Goal: Information Seeking & Learning: Learn about a topic

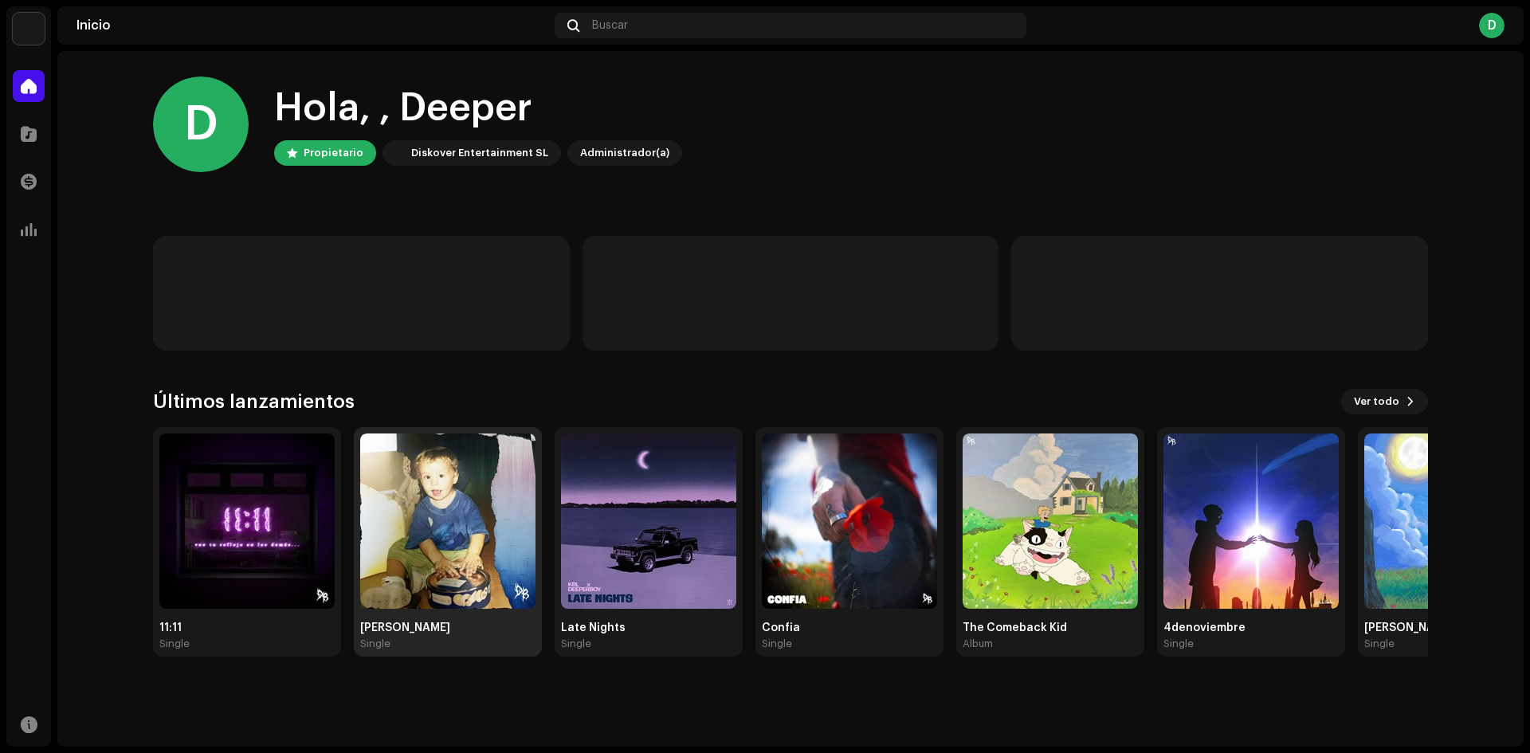
click at [409, 496] on img at bounding box center [447, 520] width 175 height 175
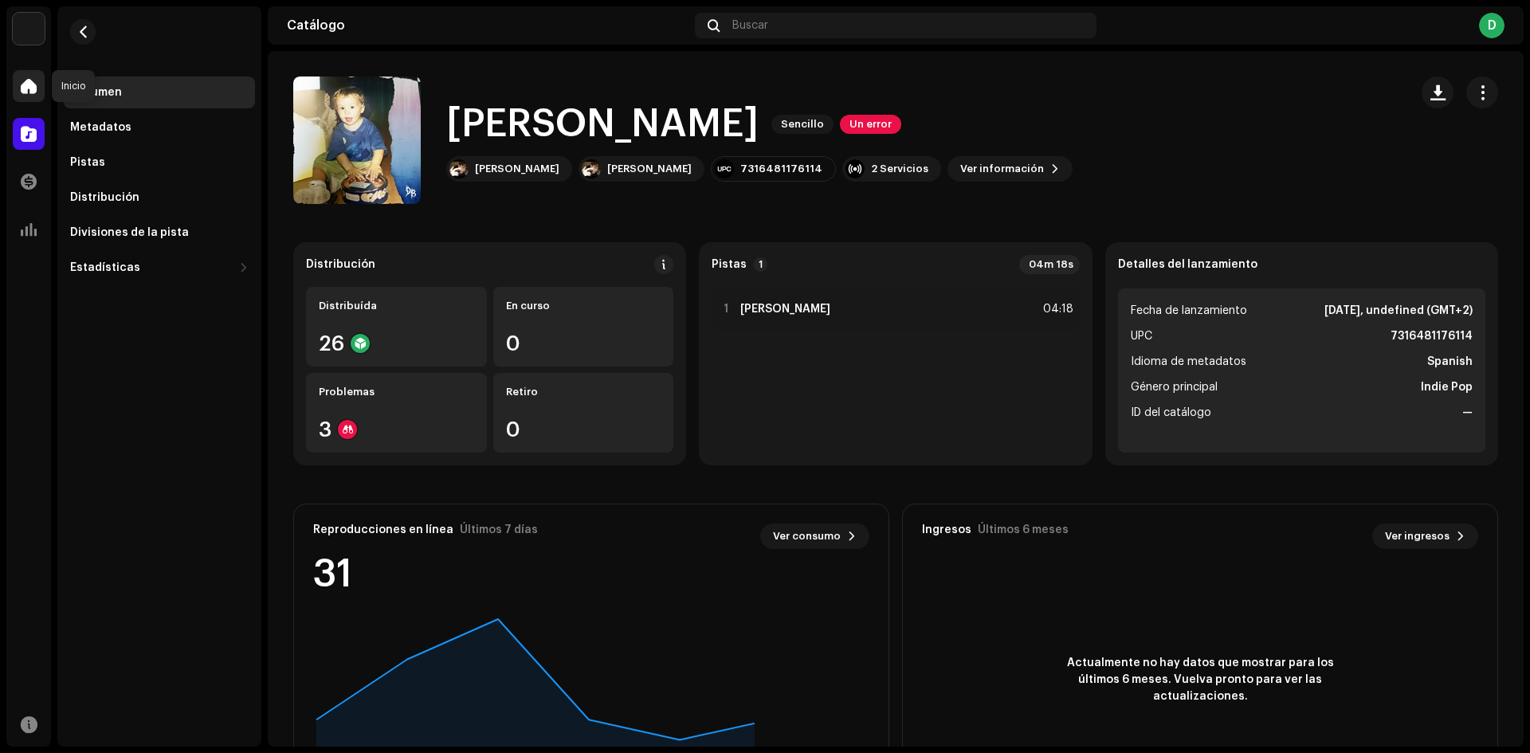
click at [25, 80] on span at bounding box center [29, 86] width 16 height 13
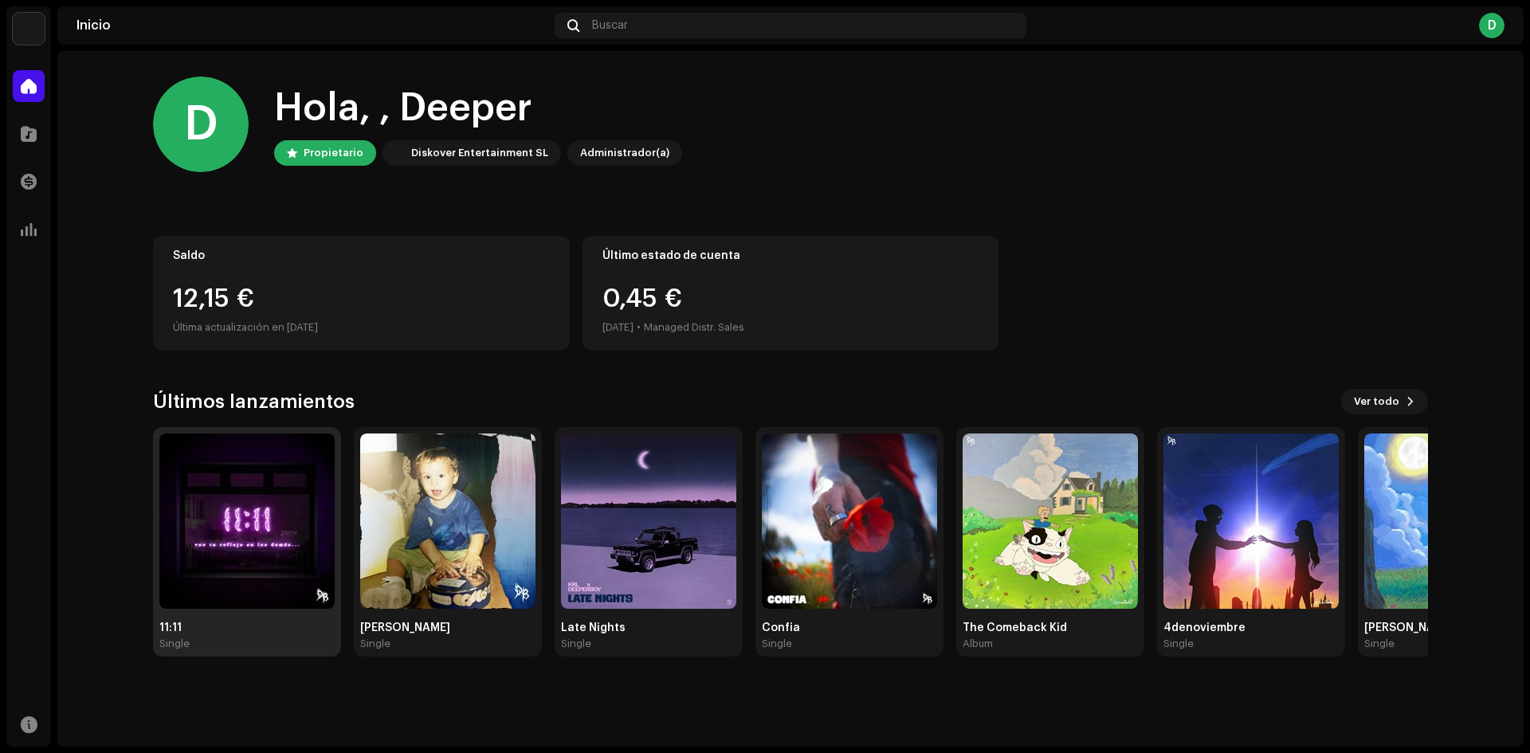
click at [211, 484] on img at bounding box center [246, 520] width 175 height 175
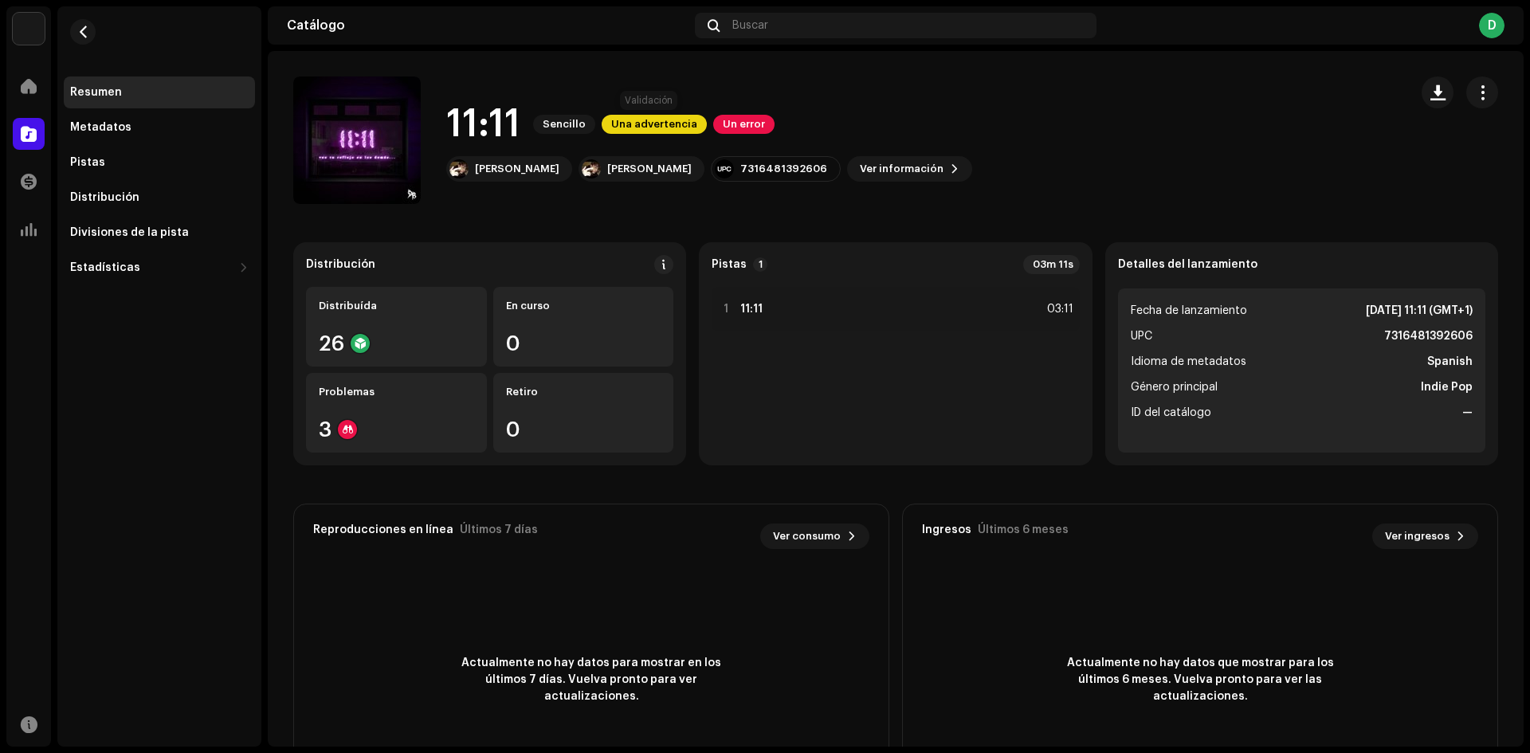
click at [661, 122] on span "Una advertencia" at bounding box center [653, 124] width 105 height 19
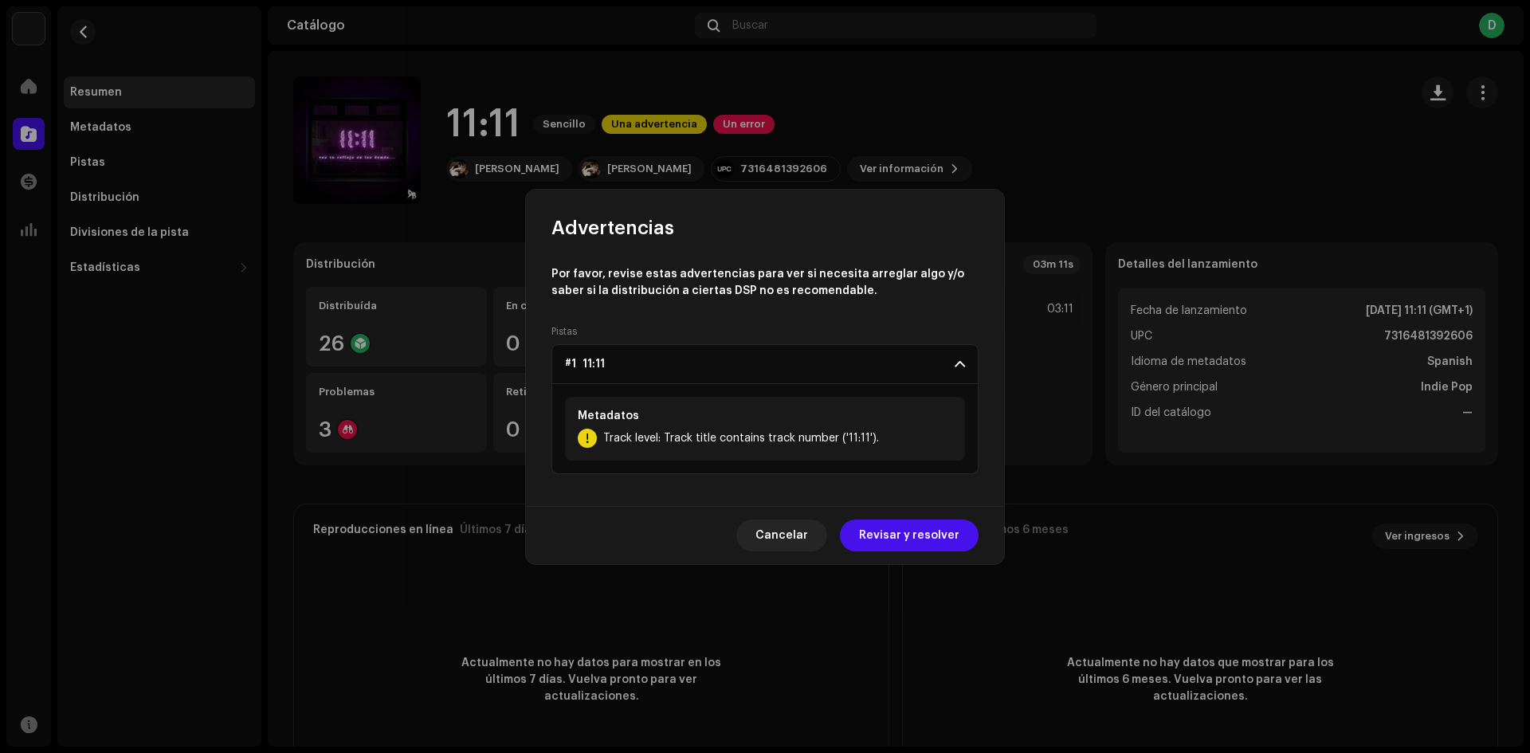
click at [750, 435] on span "Track level: Track title contains track number ('11:11')." at bounding box center [741, 438] width 276 height 19
click at [739, 434] on span "Track level: Track title contains track number ('11:11')." at bounding box center [741, 438] width 276 height 19
click at [878, 430] on div "Track level: Track title contains track number ('11:11')." at bounding box center [765, 438] width 374 height 19
click at [780, 534] on span "Cancelar" at bounding box center [781, 535] width 53 height 32
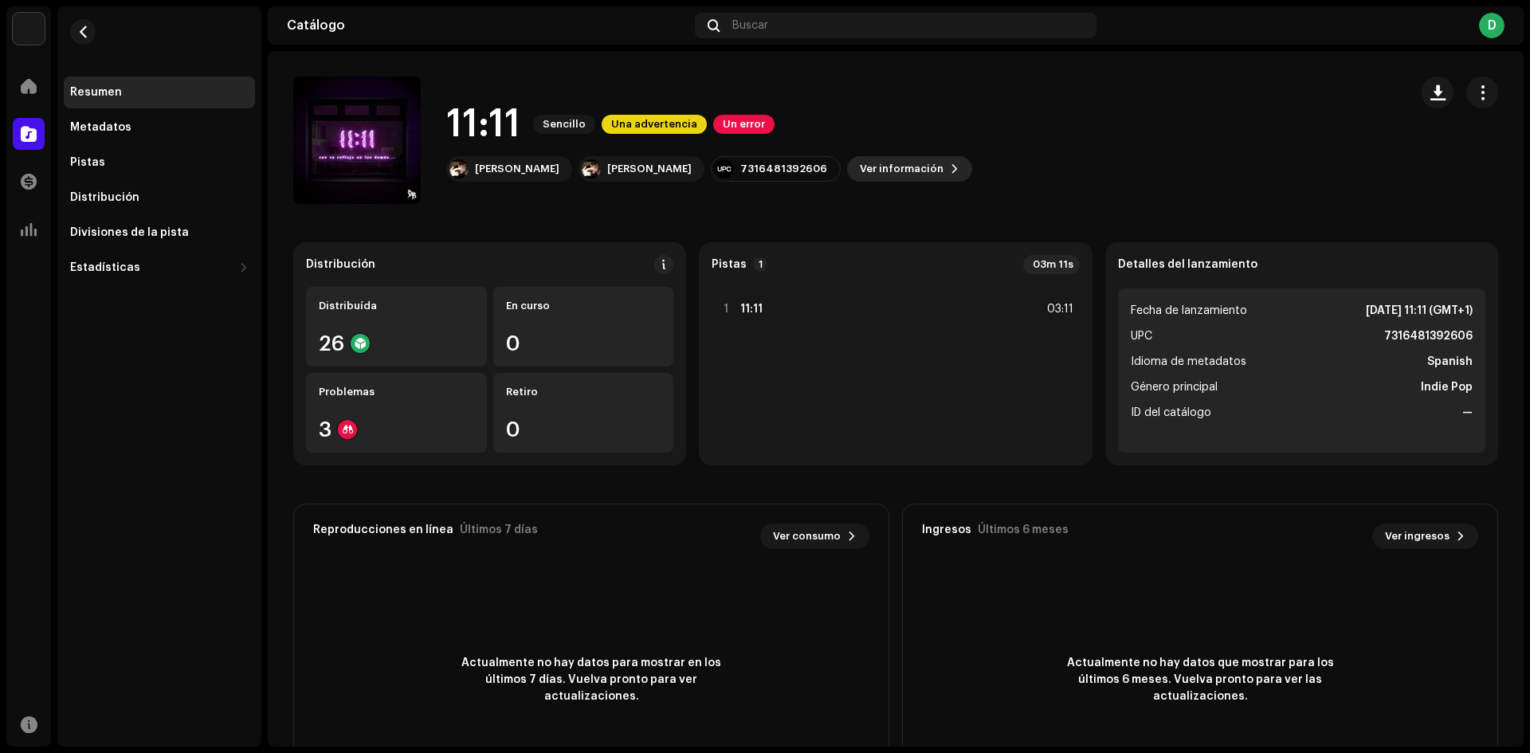
click at [860, 163] on span "Ver información" at bounding box center [902, 169] width 84 height 32
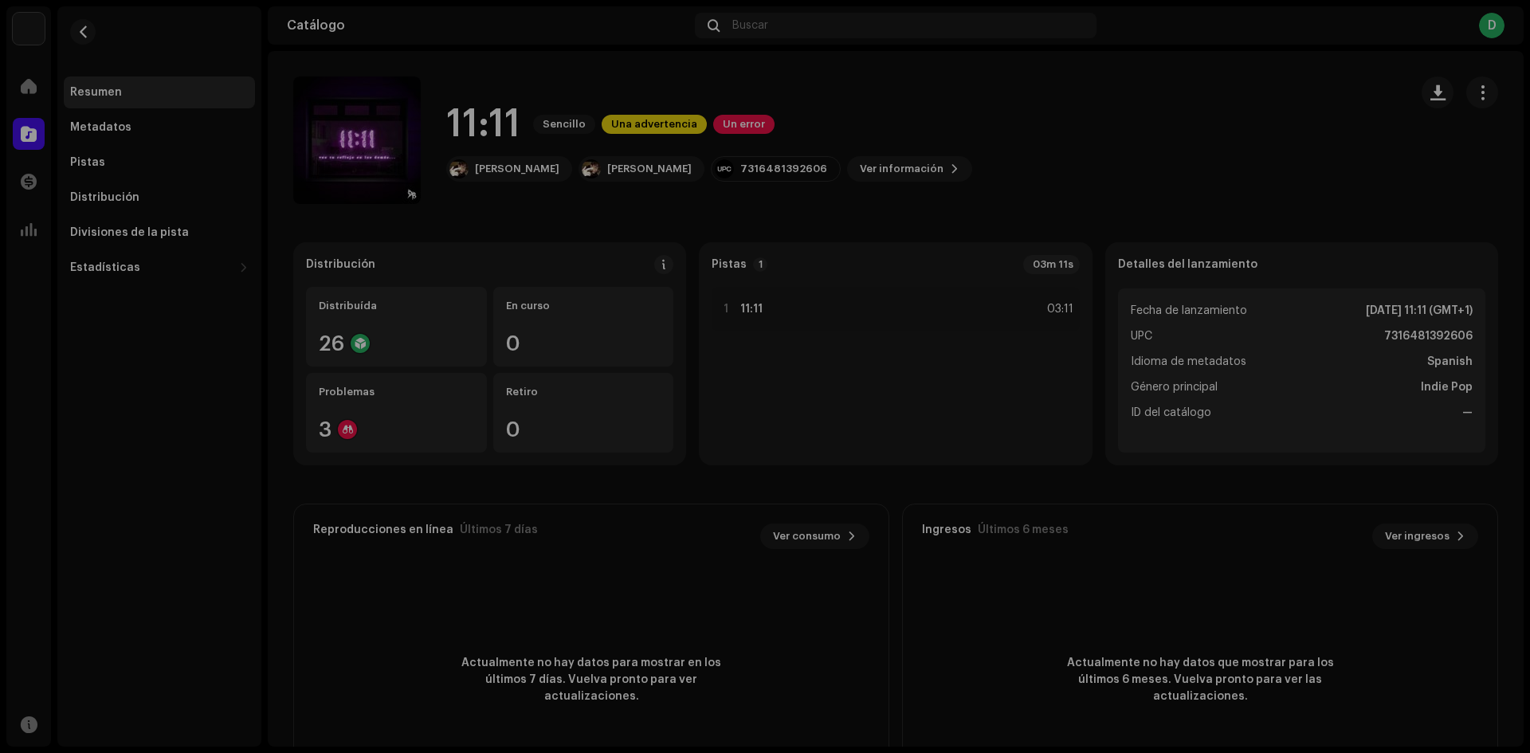
click at [1053, 81] on div "11:11 3048677 Metadatos Distribución Idioma de metadatos Spanish Título del lan…" at bounding box center [765, 376] width 1530 height 753
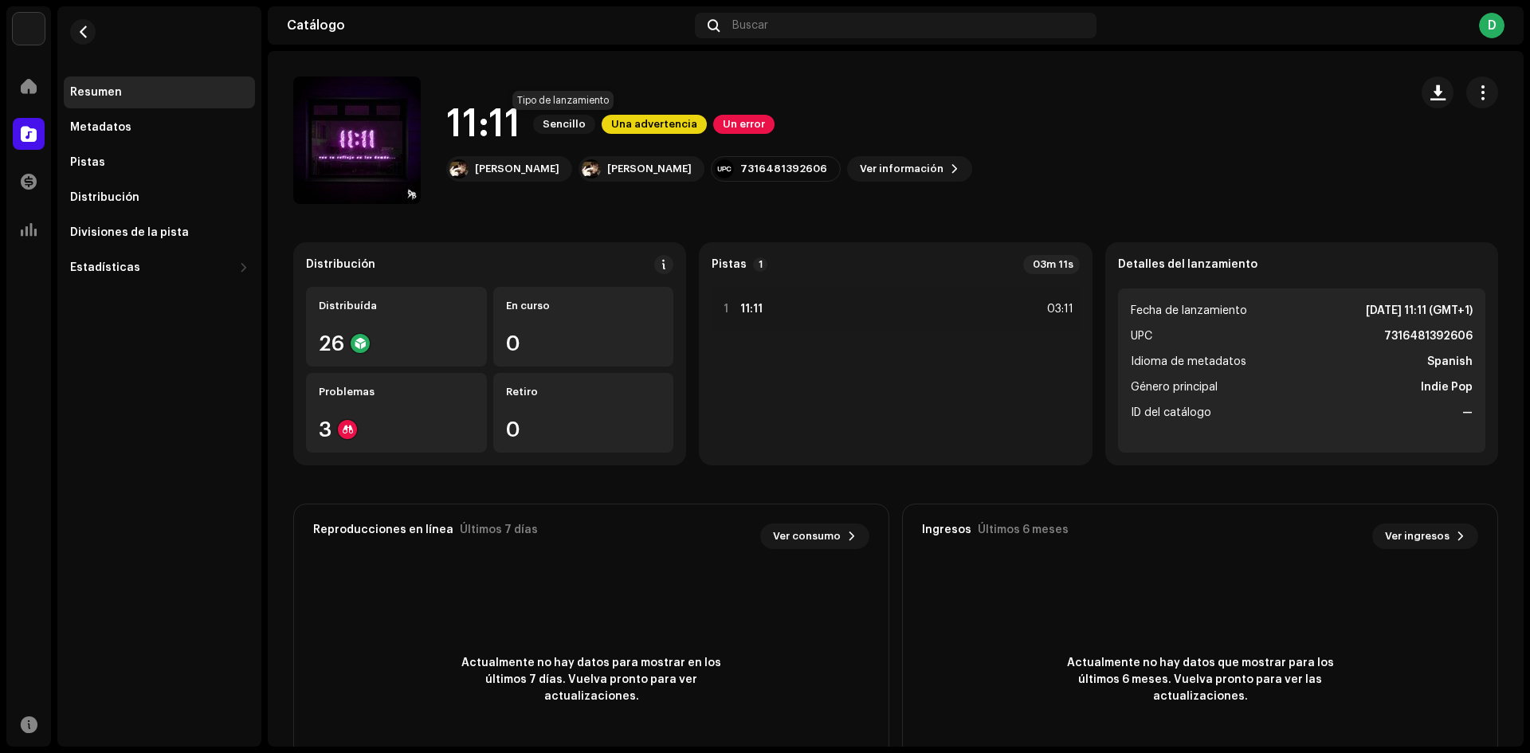
click at [558, 133] on span "Sencillo" at bounding box center [564, 124] width 62 height 19
click at [355, 144] on span "button" at bounding box center [357, 140] width 12 height 13
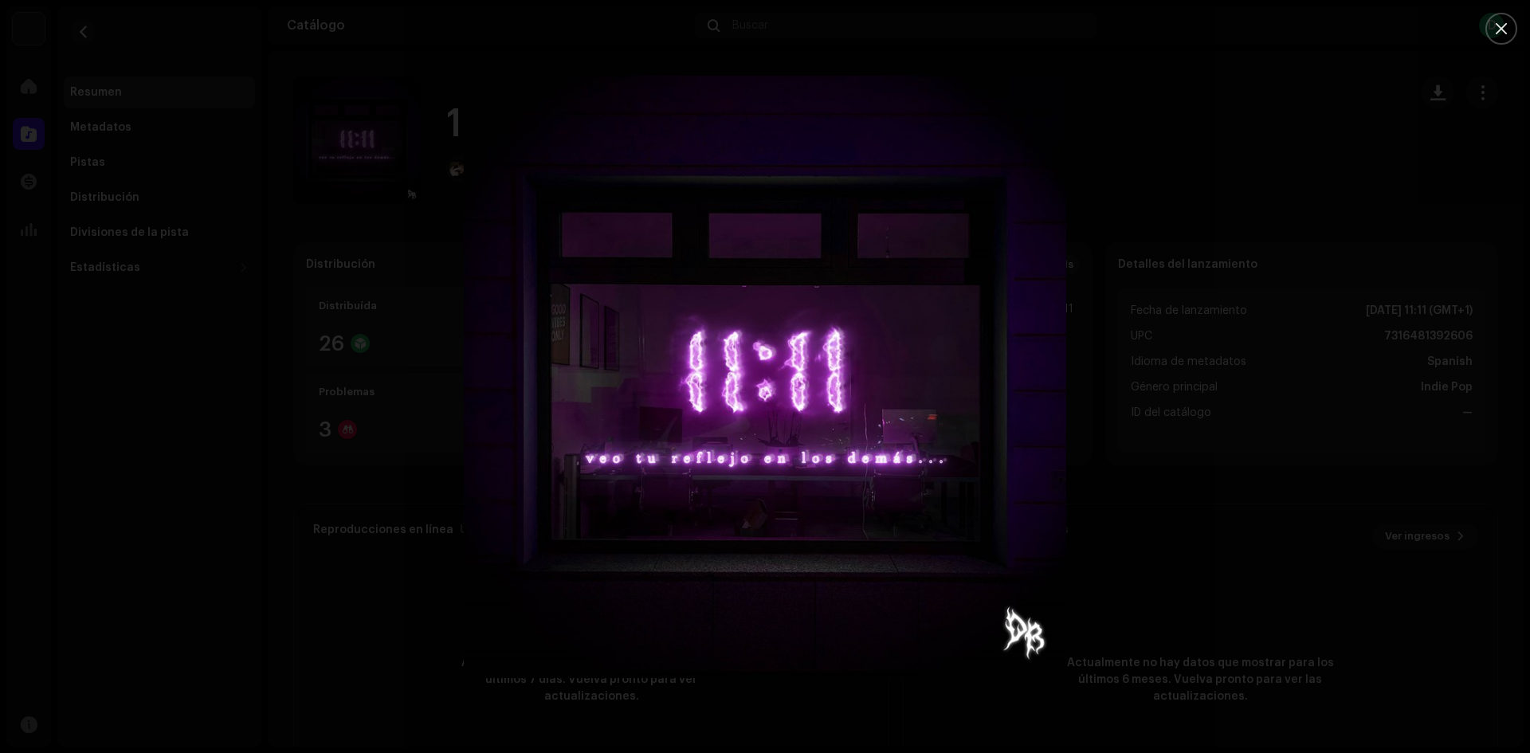
click at [1170, 133] on div at bounding box center [765, 376] width 1530 height 753
